Goal: Task Accomplishment & Management: Use online tool/utility

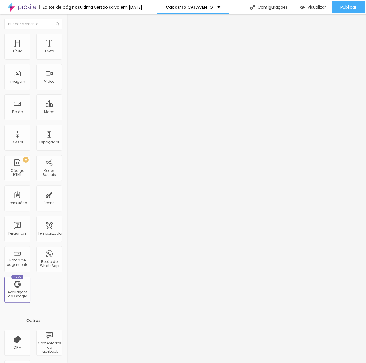
click at [70, 54] on input "[DATE] 00:00" at bounding box center [83, 52] width 27 height 6
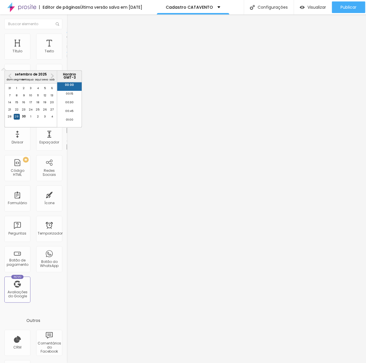
click at [17, 118] on font "29" at bounding box center [17, 117] width 4 height 4
click at [25, 118] on font "30" at bounding box center [24, 117] width 4 height 4
click at [76, 122] on li "03:00" at bounding box center [69, 121] width 25 height 9
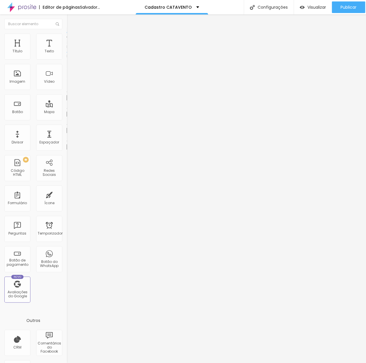
click at [70, 54] on input "[DATE] 03:00" at bounding box center [83, 52] width 27 height 6
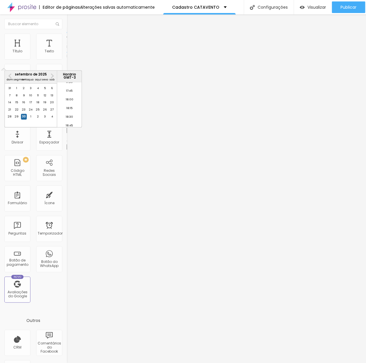
scroll to position [608, 0]
click at [68, 105] on font "18:00" at bounding box center [70, 103] width 8 height 4
type input "[DATE] 18:00"
click at [71, 21] on img "button" at bounding box center [73, 21] width 5 height 5
click at [70, 56] on div "Formulário LifeCirco" at bounding box center [99, 53] width 59 height 5
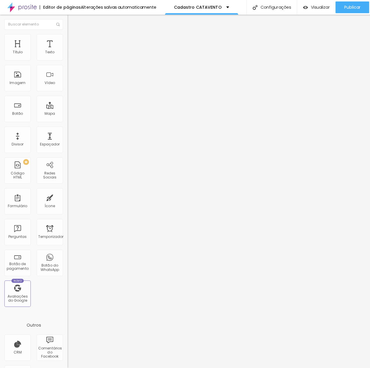
scroll to position [0, 0]
click at [67, 58] on span at bounding box center [68, 60] width 3 height 5
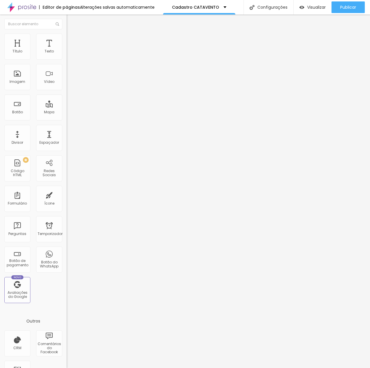
drag, startPoint x: 126, startPoint y: 108, endPoint x: 102, endPoint y: 106, distance: 23.8
type input "Form CATAVENTO"
drag, startPoint x: 192, startPoint y: 179, endPoint x: 75, endPoint y: 181, distance: 117.6
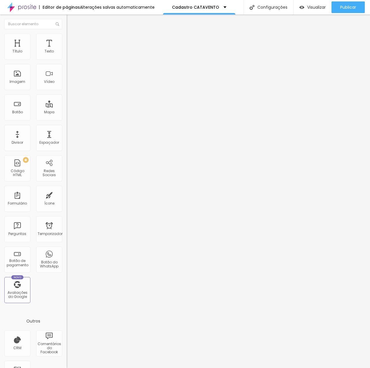
paste input "[URL][DOMAIN_NAME]"
type input "[URL][DOMAIN_NAME]"
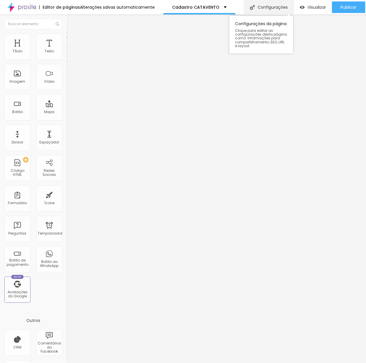
click at [274, 8] on font "Configurações" at bounding box center [272, 7] width 30 height 6
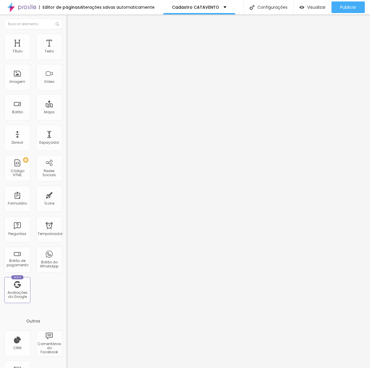
drag, startPoint x: 178, startPoint y: 116, endPoint x: 153, endPoint y: 116, distance: 25.5
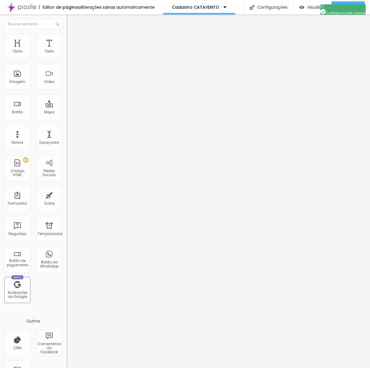
click at [291, 363] on div at bounding box center [185, 373] width 370 height 5
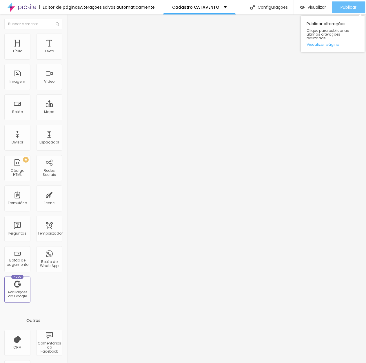
click at [351, 6] on font "Publicar" at bounding box center [348, 7] width 16 height 6
